Goal: Manage account settings

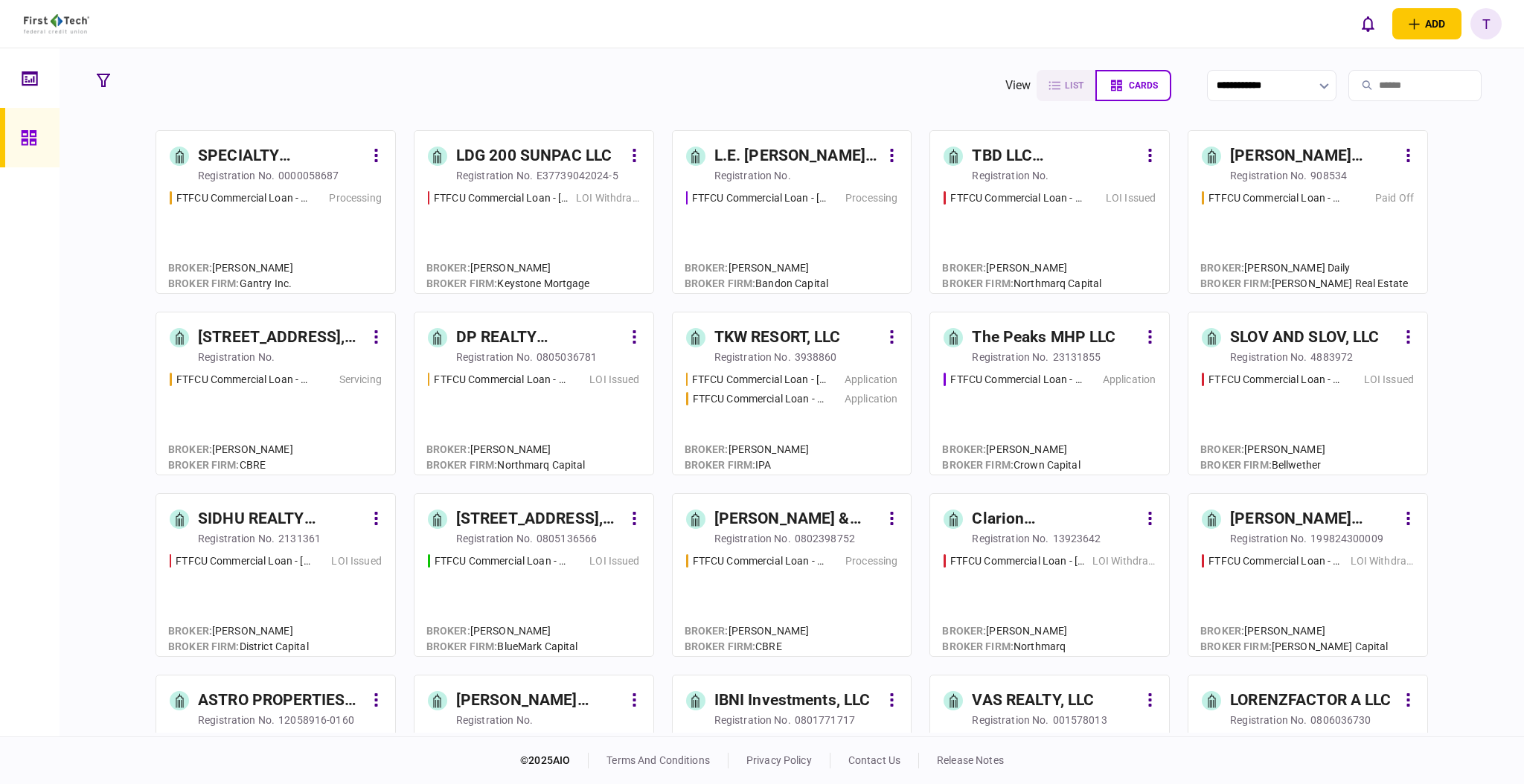
click at [245, 154] on div "SPECIALTY PROPERTIES LLC" at bounding box center [281, 156] width 167 height 24
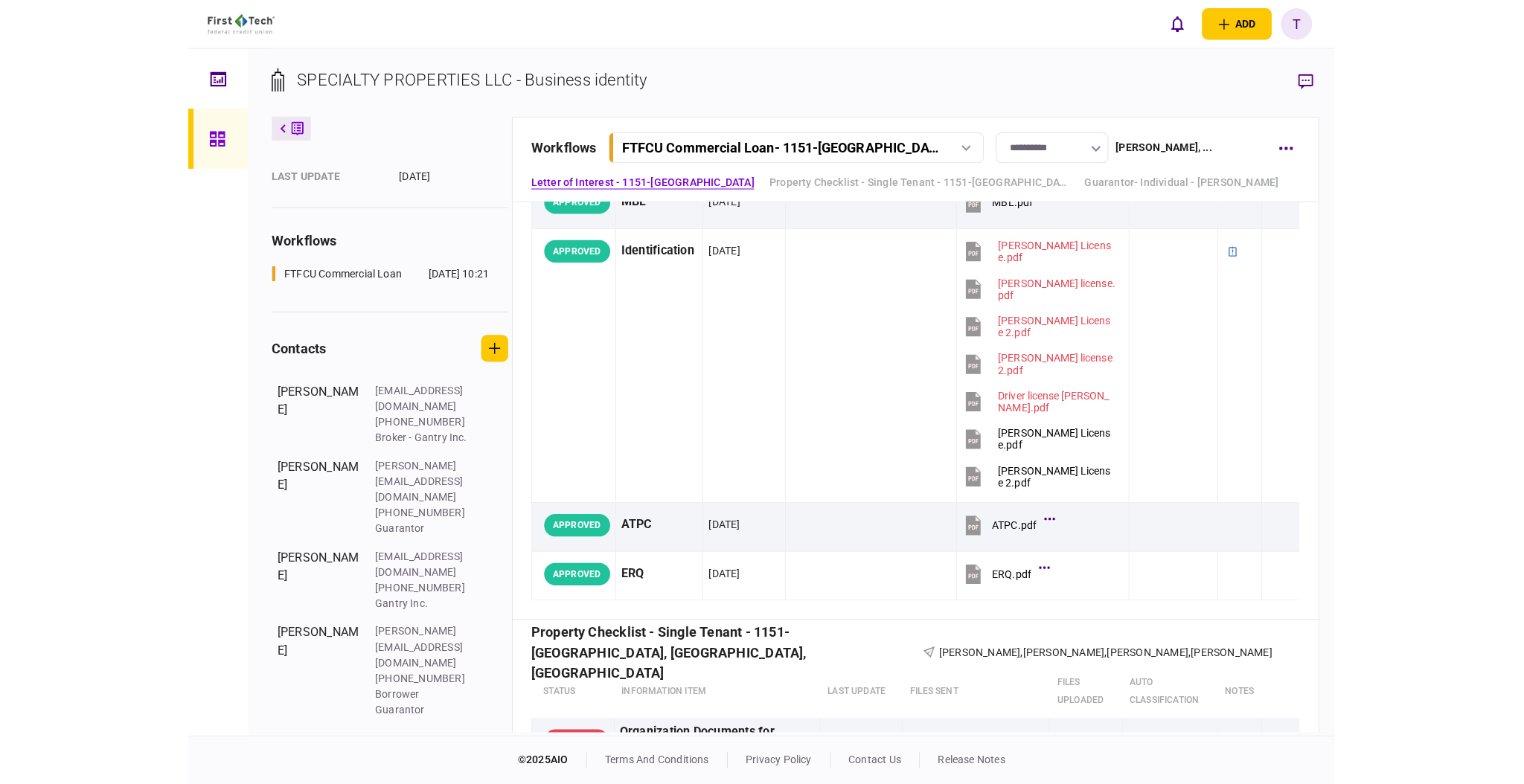
scroll to position [198, 0]
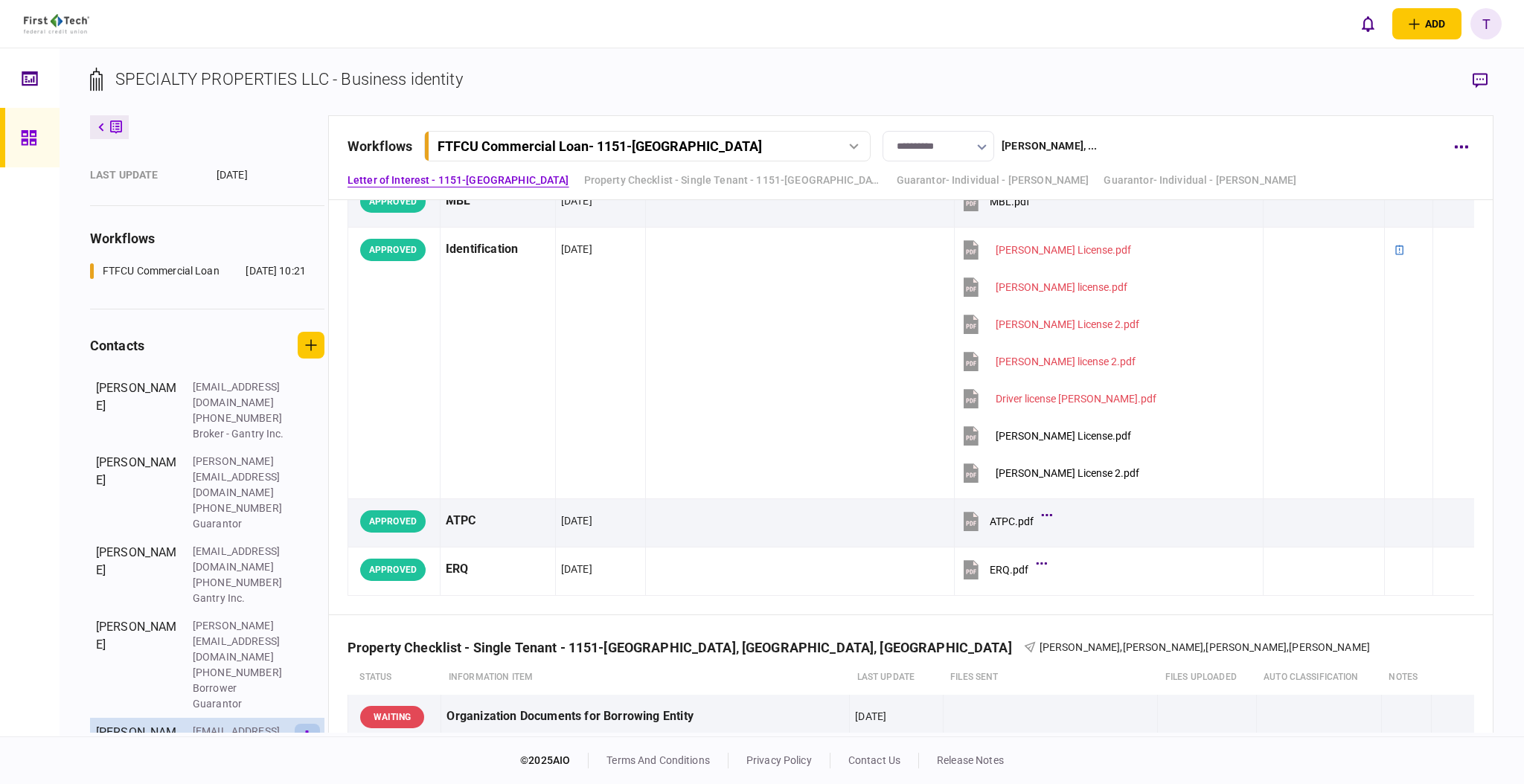
click at [317, 724] on button "button" at bounding box center [307, 738] width 25 height 27
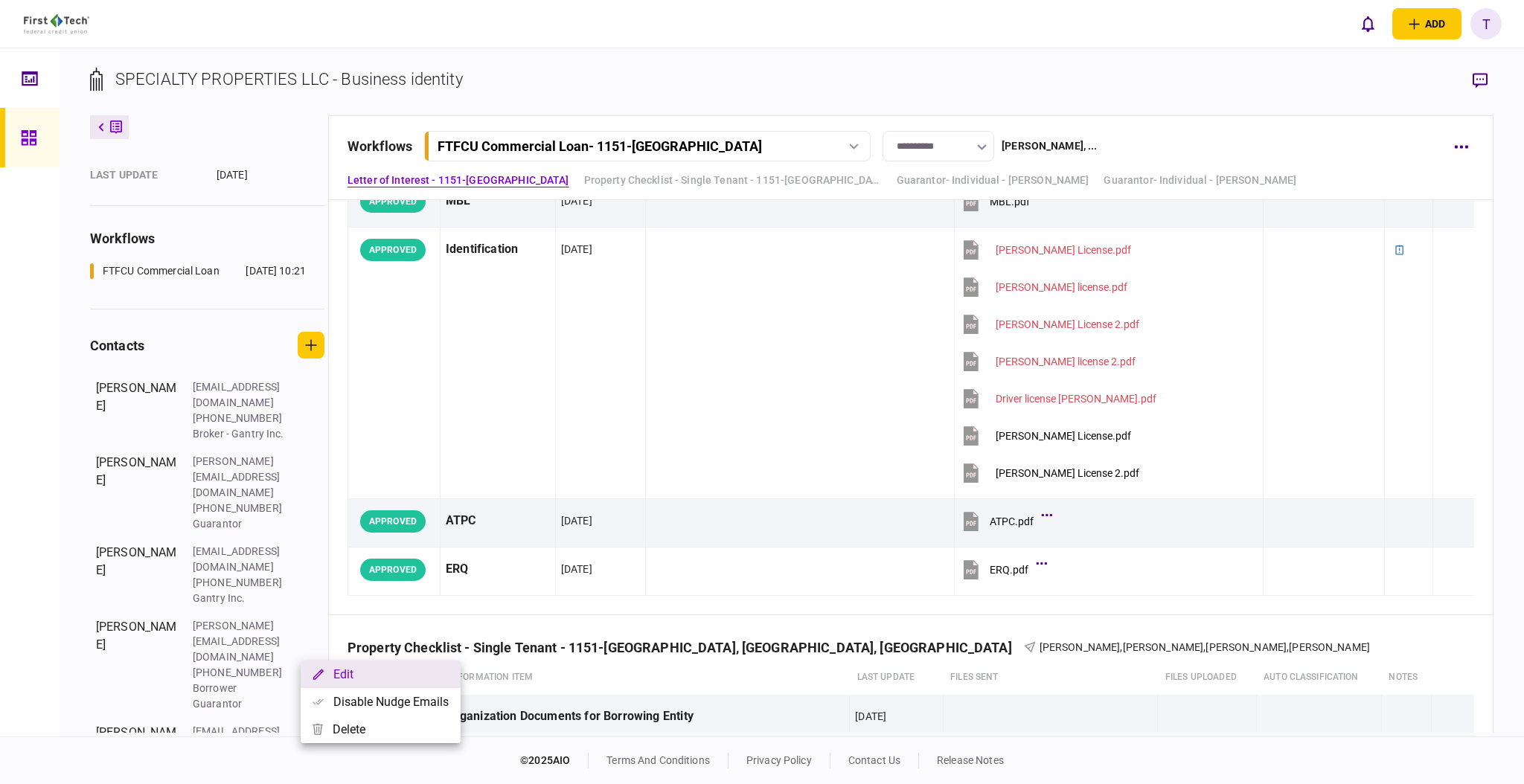
click at [356, 667] on button "Edit" at bounding box center [381, 674] width 160 height 27
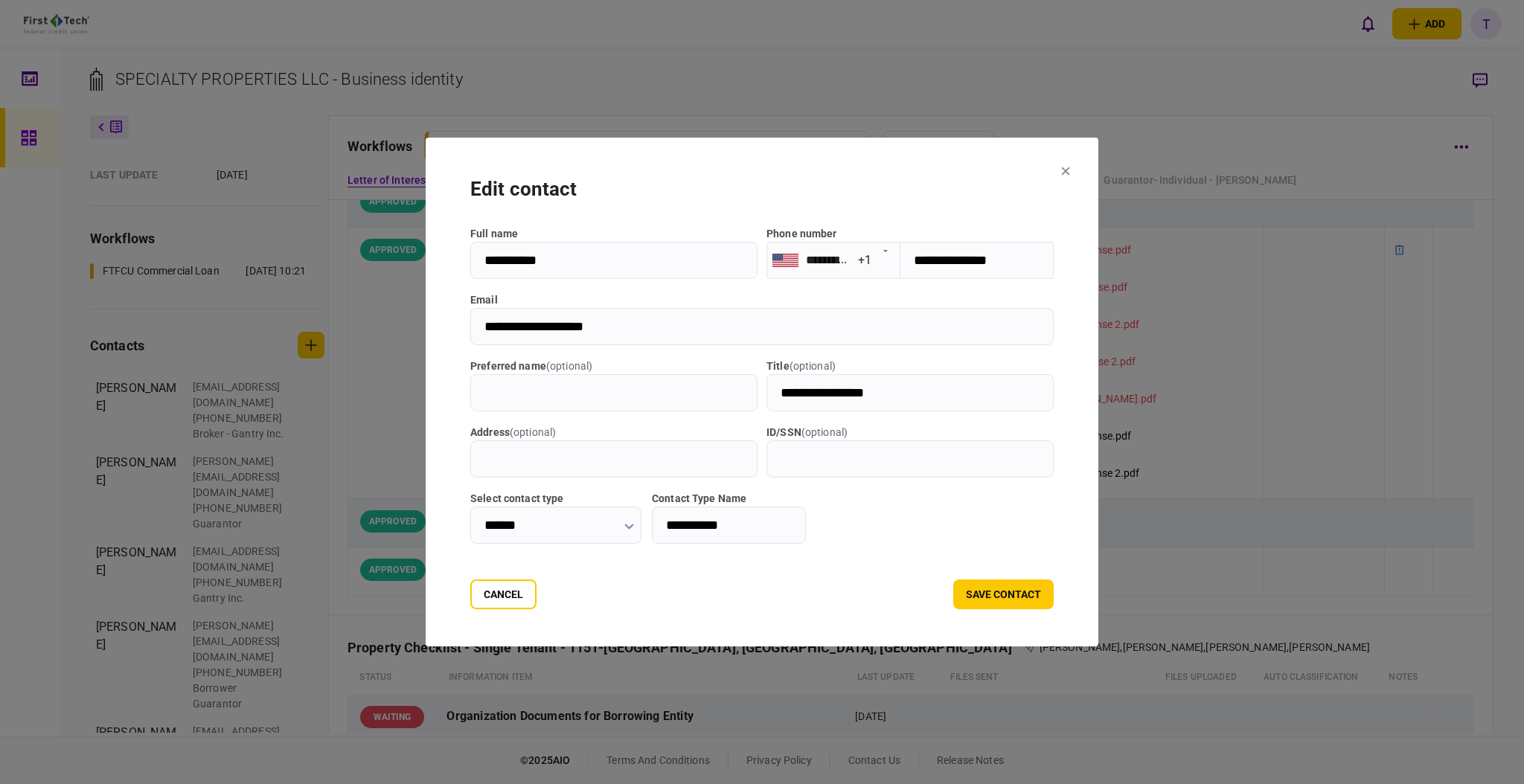
drag, startPoint x: 592, startPoint y: 326, endPoint x: 456, endPoint y: 323, distance: 136.0
click at [471, 323] on input "**********" at bounding box center [762, 326] width 584 height 37
click at [471, 596] on button "Cancel" at bounding box center [504, 595] width 66 height 30
